Goal: Communication & Community: Answer question/provide support

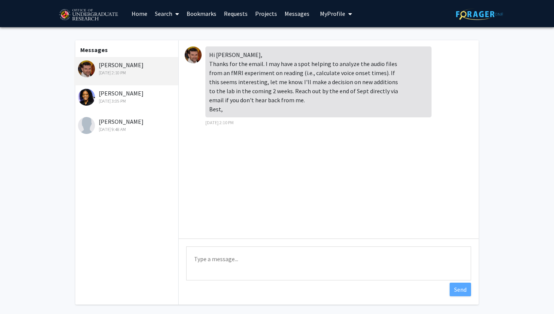
click at [231, 15] on link "Requests" at bounding box center [235, 13] width 31 height 26
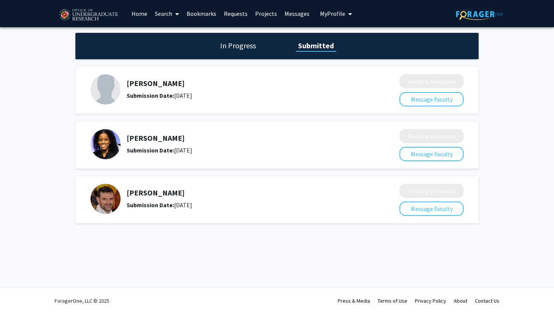
click at [106, 195] on img at bounding box center [106, 199] width 30 height 30
click at [233, 42] on h1 "In Progress" at bounding box center [238, 45] width 40 height 11
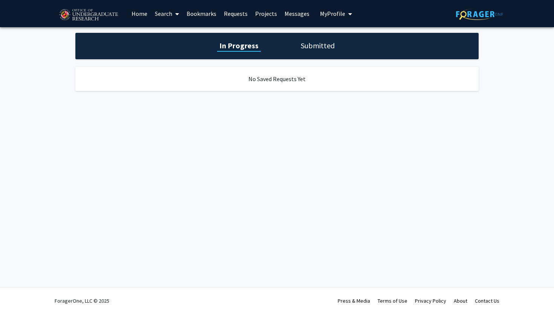
click at [289, 16] on link "Messages" at bounding box center [297, 13] width 32 height 26
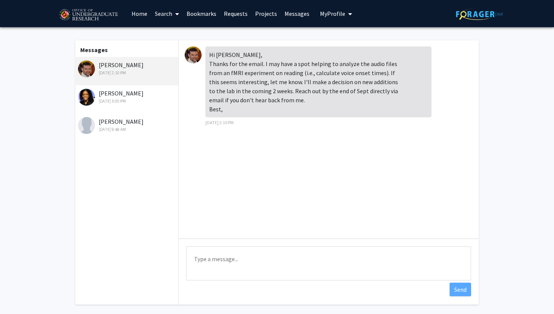
click at [126, 91] on div "[PERSON_NAME] [DATE] 3:05 PM" at bounding box center [127, 97] width 98 height 16
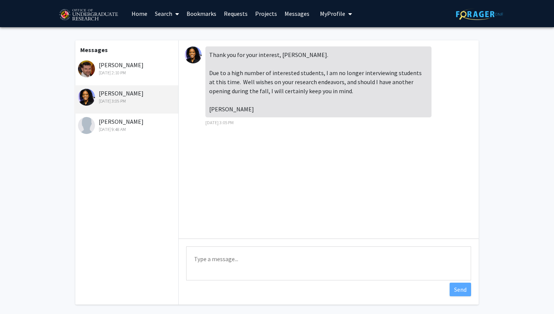
click at [122, 72] on div "[DATE] 2:10 PM" at bounding box center [127, 72] width 98 height 7
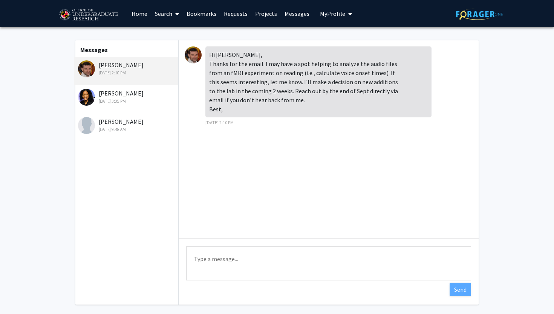
click at [164, 9] on link "Search" at bounding box center [167, 13] width 32 height 26
click at [201, 9] on link "Bookmarks" at bounding box center [201, 13] width 37 height 26
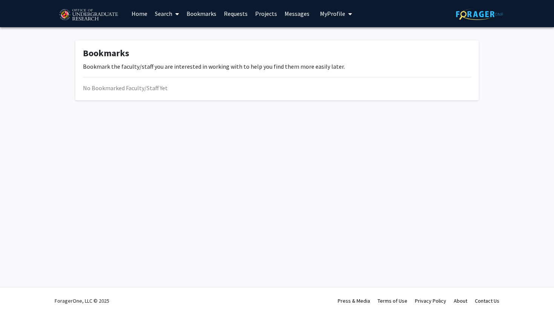
click at [231, 9] on link "Requests" at bounding box center [235, 13] width 31 height 26
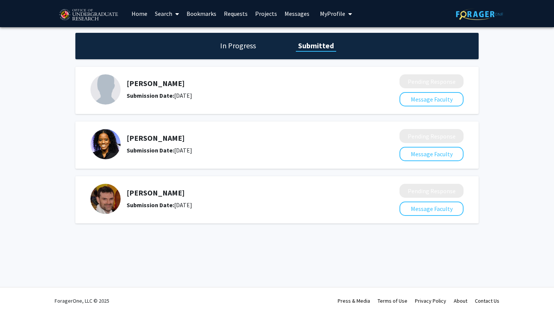
click at [270, 11] on link "Projects" at bounding box center [266, 13] width 29 height 26
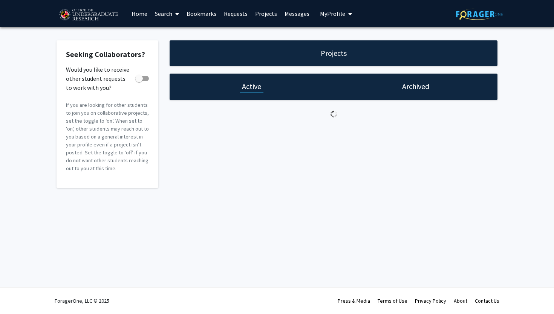
click at [296, 11] on link "Messages" at bounding box center [297, 13] width 32 height 26
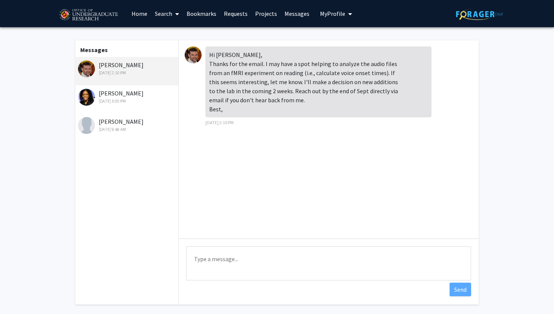
click at [132, 13] on link "Home" at bounding box center [139, 13] width 23 height 26
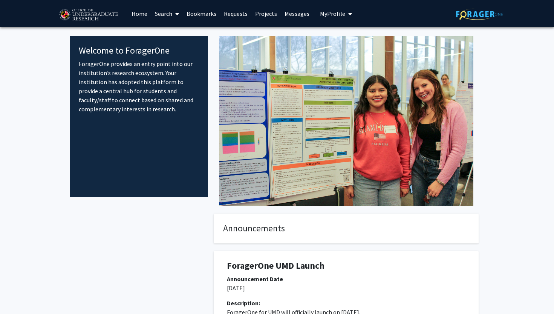
click at [160, 9] on link "Search" at bounding box center [167, 13] width 32 height 26
click at [210, 15] on link "Bookmarks" at bounding box center [201, 13] width 37 height 26
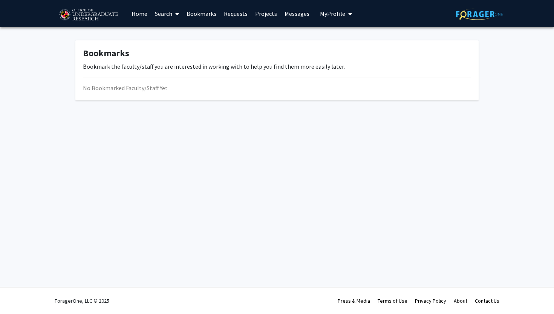
click at [229, 15] on link "Requests" at bounding box center [235, 13] width 31 height 26
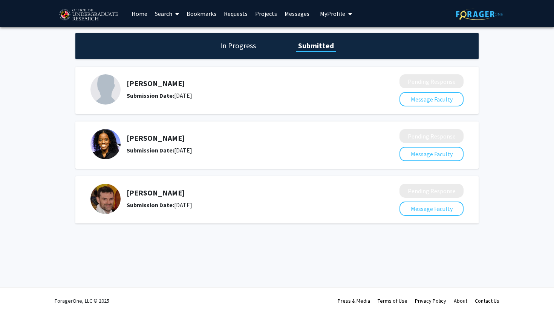
click at [258, 15] on link "Projects" at bounding box center [266, 13] width 29 height 26
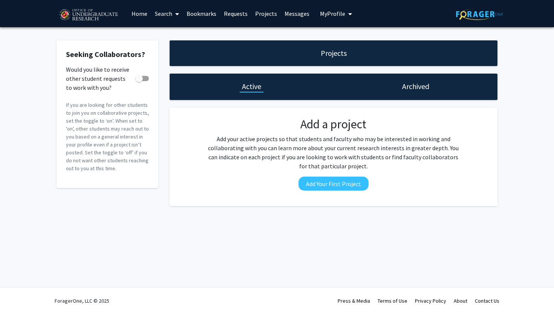
click at [288, 17] on link "Messages" at bounding box center [297, 13] width 32 height 26
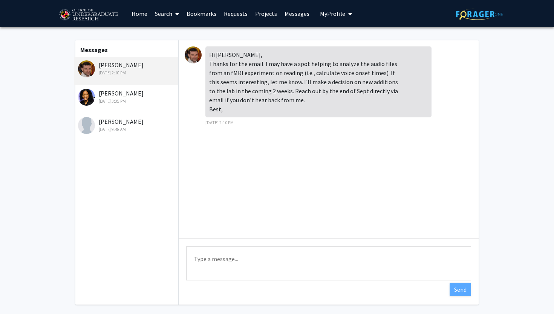
click at [246, 271] on textarea "Type a message" at bounding box center [328, 263] width 285 height 34
paste textarea "Hi [PERSON_NAME], Thank you so much for getting back to me. The project analyzi…"
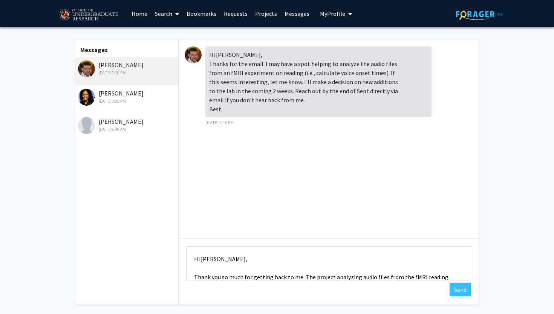
click at [199, 258] on textarea "Hi [PERSON_NAME], Thank you so much for getting back to me. The project analyzi…" at bounding box center [328, 263] width 285 height 34
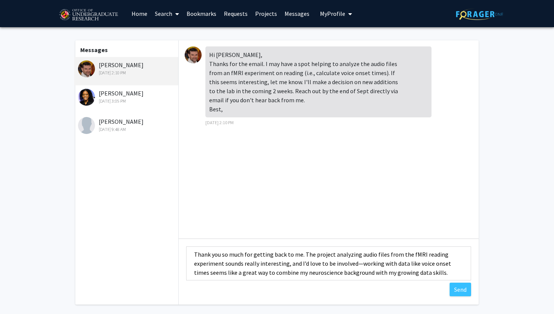
scroll to position [23, 0]
click at [354, 262] on textarea "Hello [PERSON_NAME], Thank you so much for getting back to me. The project anal…" at bounding box center [328, 263] width 285 height 34
drag, startPoint x: 354, startPoint y: 262, endPoint x: 360, endPoint y: 263, distance: 6.4
click at [360, 263] on textarea "Hello [PERSON_NAME], Thank you so much for getting back to me. The project anal…" at bounding box center [328, 263] width 285 height 34
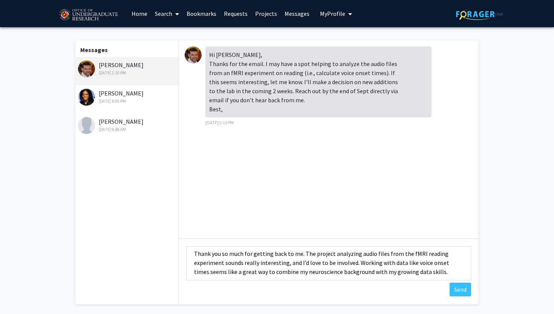
click at [431, 273] on textarea "Hello [PERSON_NAME], Thank you so much for getting back to me. The project anal…" at bounding box center [328, 263] width 285 height 34
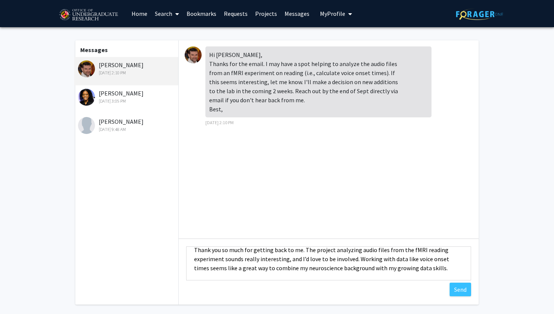
drag, startPoint x: 428, startPoint y: 268, endPoint x: 356, endPoint y: 269, distance: 72.0
click at [356, 269] on textarea "Hello [PERSON_NAME], Thank you so much for getting back to me. The project anal…" at bounding box center [328, 263] width 285 height 34
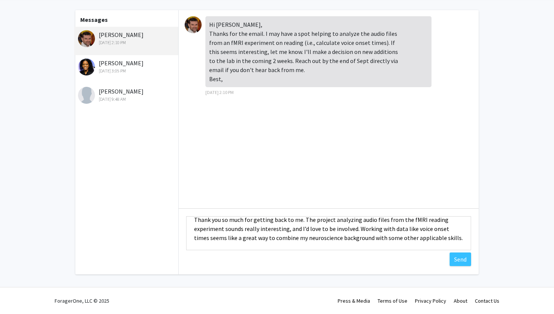
click at [374, 229] on textarea "Hello [PERSON_NAME], Thank you so much for getting back to me. The project anal…" at bounding box center [328, 233] width 285 height 34
click at [450, 237] on textarea "Hello [PERSON_NAME], Thank you so much for getting back to me. The project anal…" at bounding box center [328, 233] width 285 height 34
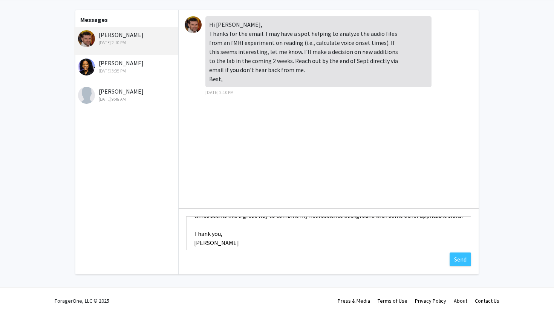
scroll to position [46, 0]
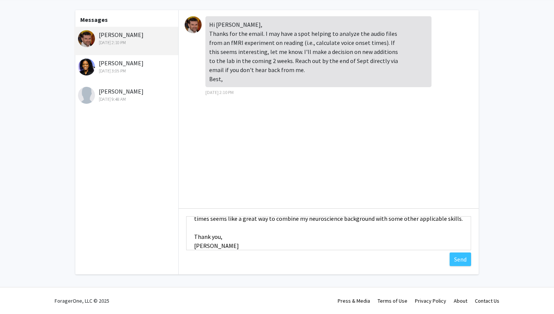
click at [442, 222] on textarea "Hello [PERSON_NAME], Thank you so much for getting back to me. The project anal…" at bounding box center [328, 233] width 285 height 34
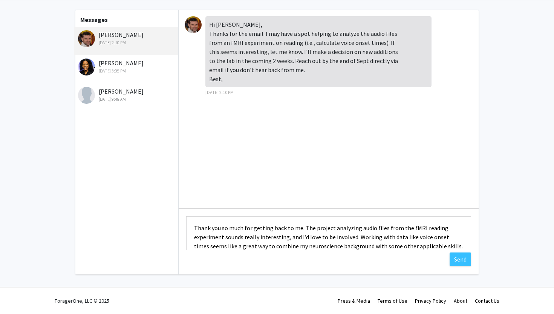
scroll to position [28, 0]
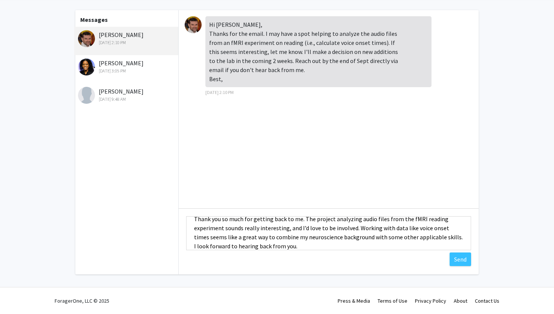
type textarea "Hello [PERSON_NAME], Thank you so much for getting back to me. The project anal…"
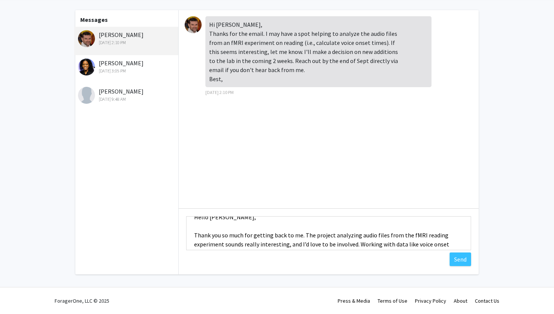
scroll to position [0, 0]
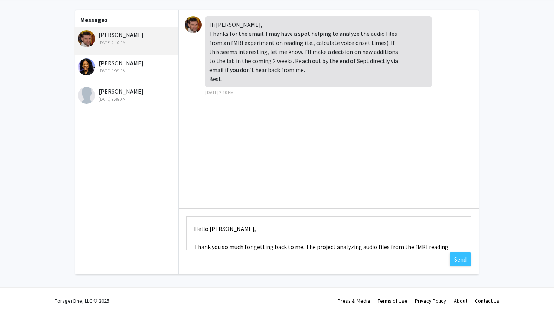
drag, startPoint x: 226, startPoint y: 239, endPoint x: 173, endPoint y: 197, distance: 67.9
click at [173, 197] on div "Messages [PERSON_NAME] [DATE] 2:10 PM [PERSON_NAME] [DATE] 3:05 PM [PERSON_NAME…" at bounding box center [277, 142] width 417 height 264
click at [313, 215] on div "Type a message Hello [PERSON_NAME], Thank you so much for getting back to me. T…" at bounding box center [329, 234] width 300 height 52
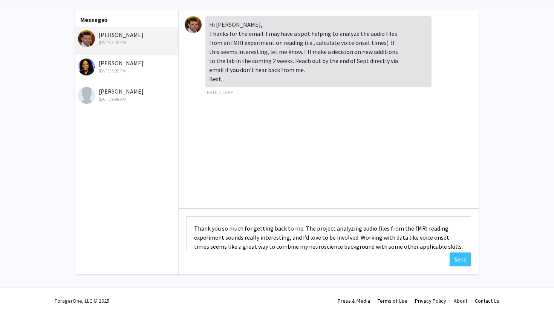
scroll to position [63, 0]
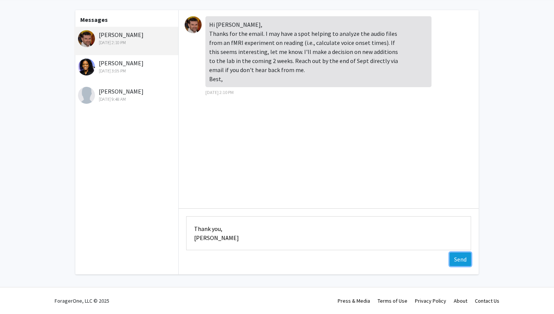
click at [458, 259] on button "Send" at bounding box center [460, 259] width 21 height 14
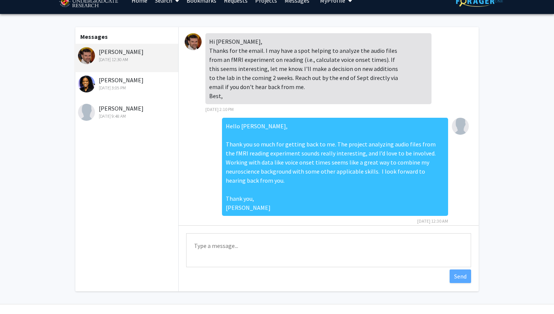
scroll to position [0, 0]
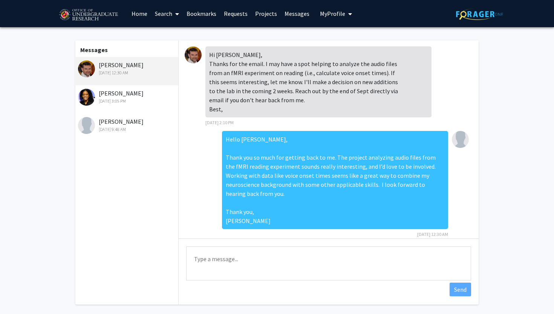
click at [132, 98] on div "[DATE] 3:05 PM" at bounding box center [127, 101] width 98 height 7
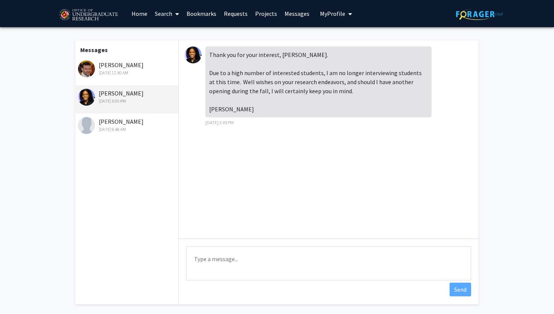
click at [224, 267] on textarea "Type a message" at bounding box center [328, 263] width 285 height 34
click at [140, 128] on div "[DATE] 9:48 AM" at bounding box center [127, 129] width 98 height 7
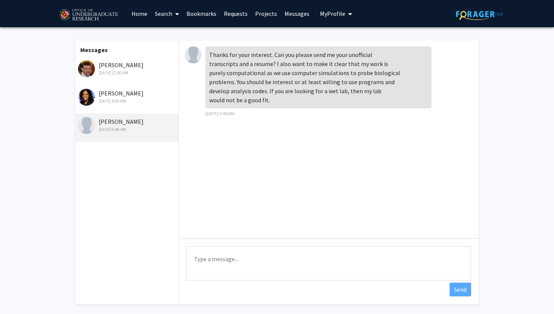
click at [122, 98] on div "[DATE] 3:05 PM" at bounding box center [127, 101] width 98 height 7
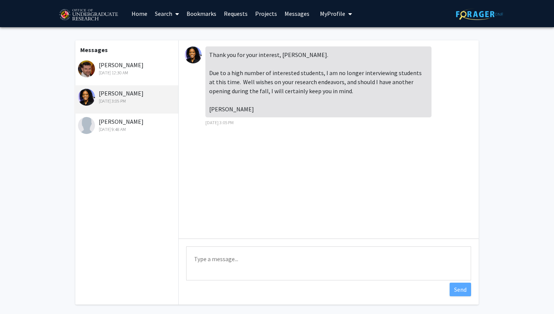
click at [292, 262] on textarea "Type a message" at bounding box center [328, 263] width 285 height 34
paste textarea "Dear [PERSON_NAME], I hope you’re doing well. I wanted to follow up to see if y…"
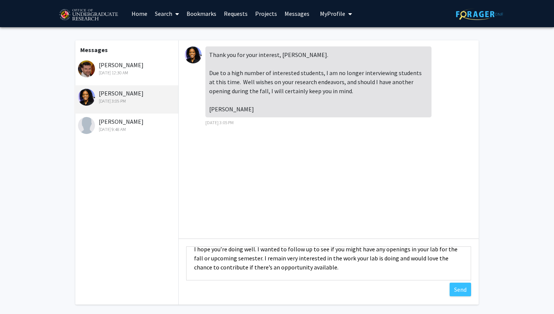
scroll to position [28, 0]
drag, startPoint x: 317, startPoint y: 265, endPoint x: 290, endPoint y: 265, distance: 27.2
click at [288, 265] on textarea "Dear [PERSON_NAME], I hope you’re doing well. I wanted to follow up to see if y…" at bounding box center [328, 263] width 285 height 34
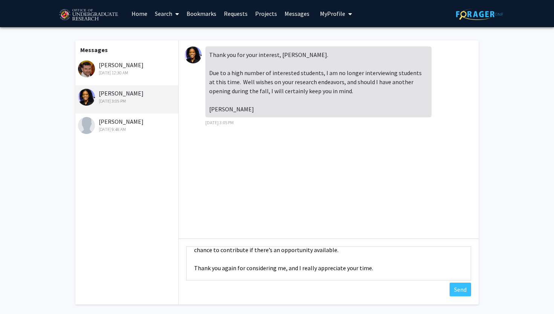
drag, startPoint x: 372, startPoint y: 269, endPoint x: 187, endPoint y: 268, distance: 184.8
click at [187, 268] on textarea "Dear [PERSON_NAME], I hope you’re doing well. I wanted to follow up to see if y…" at bounding box center [328, 263] width 285 height 34
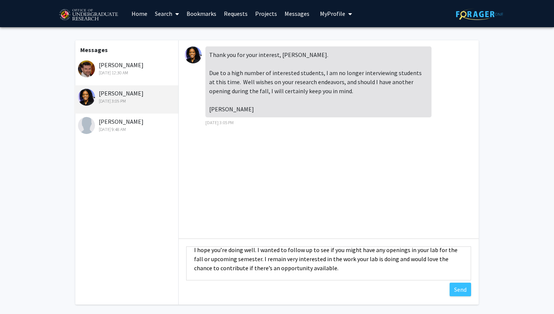
scroll to position [31, 0]
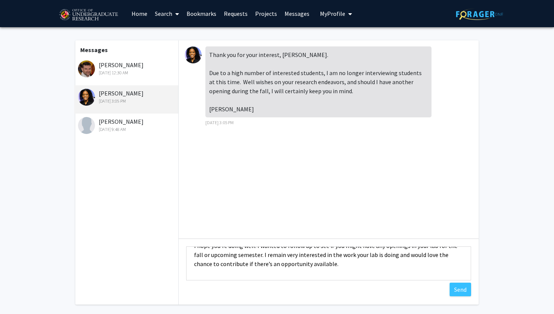
type textarea "Dear [PERSON_NAME], I hope you’re doing well. I wanted to follow up to see if y…"
click at [460, 282] on div "Type a message Dear [PERSON_NAME], I hope you’re doing well. I wanted to follow…" at bounding box center [329, 264] width 300 height 52
click at [460, 286] on button "Send" at bounding box center [460, 289] width 21 height 14
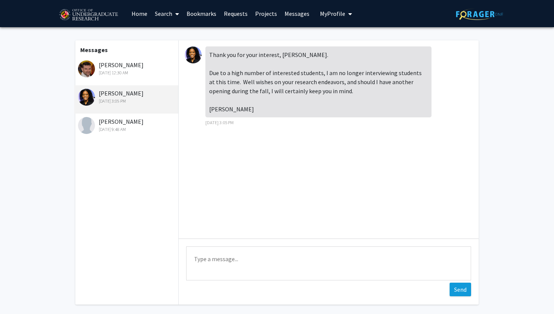
scroll to position [0, 0]
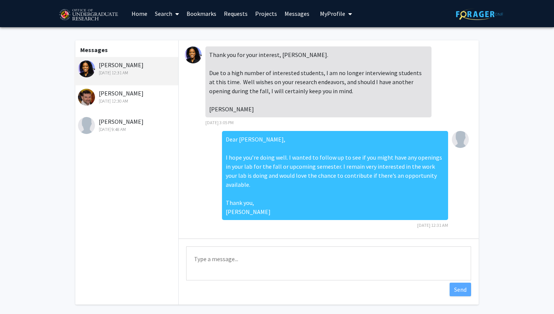
click at [108, 117] on div "[PERSON_NAME] [DATE] 9:48 AM" at bounding box center [127, 125] width 98 height 16
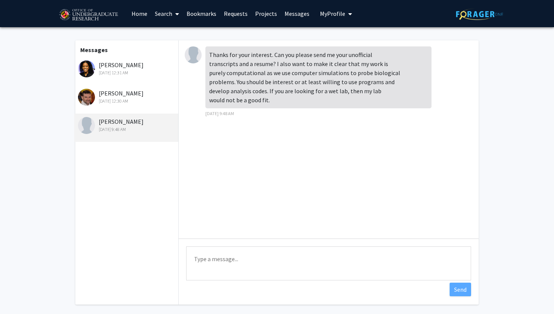
click at [132, 15] on link "Home" at bounding box center [139, 13] width 23 height 26
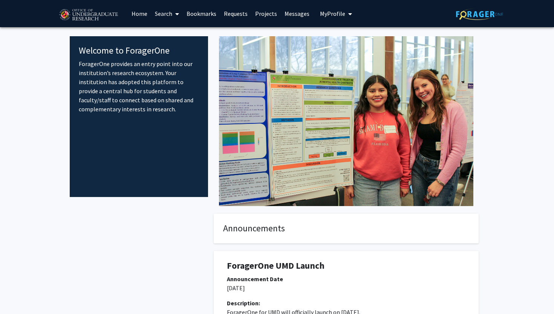
click at [196, 11] on link "Bookmarks" at bounding box center [201, 13] width 37 height 26
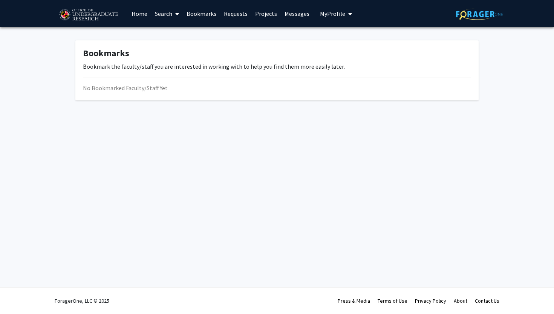
click at [240, 16] on link "Requests" at bounding box center [235, 13] width 31 height 26
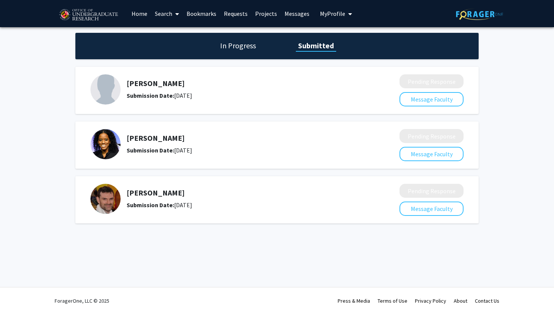
click at [266, 13] on link "Projects" at bounding box center [266, 13] width 29 height 26
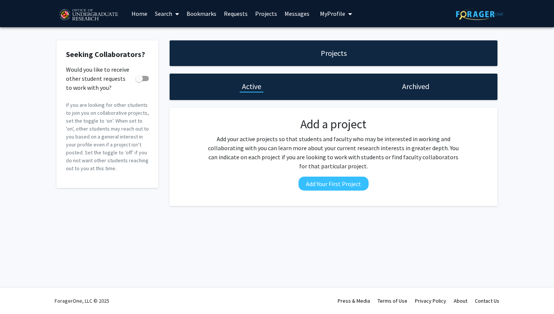
click at [155, 9] on link "Search" at bounding box center [167, 13] width 32 height 26
